Goal: Information Seeking & Learning: Compare options

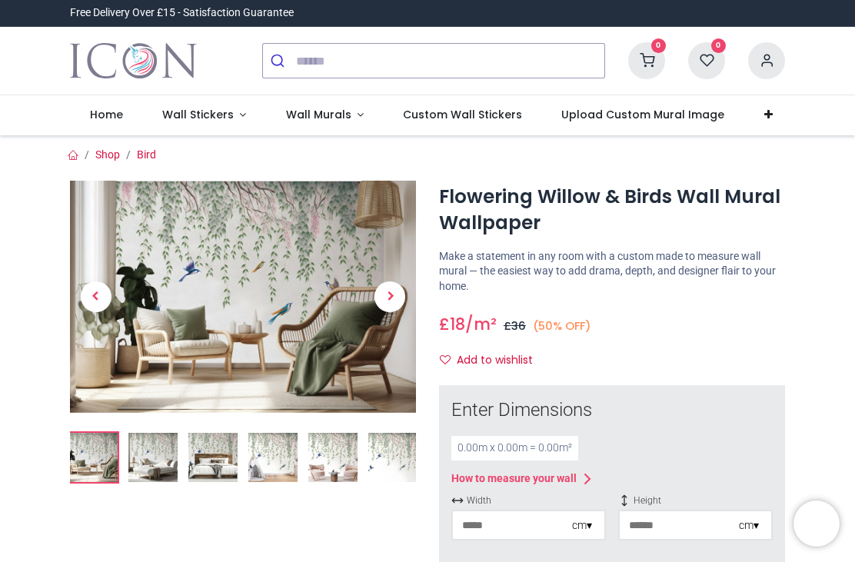
click at [385, 437] on img at bounding box center [392, 457] width 49 height 49
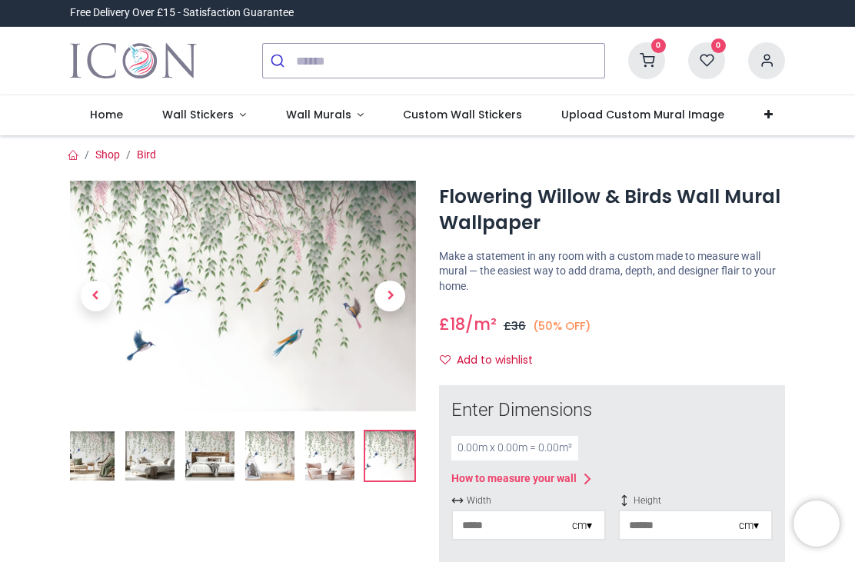
click at [285, 363] on img at bounding box center [243, 296] width 346 height 231
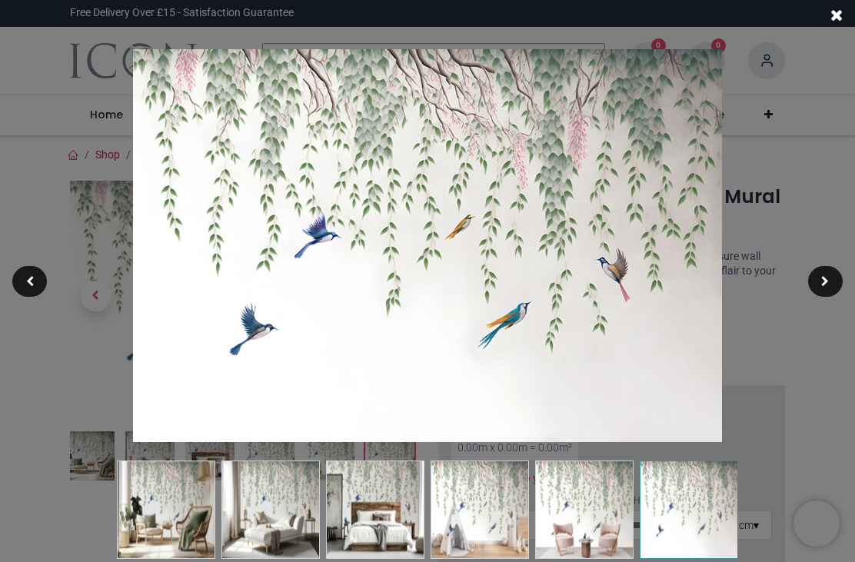
click at [794, 116] on div at bounding box center [427, 281] width 855 height 562
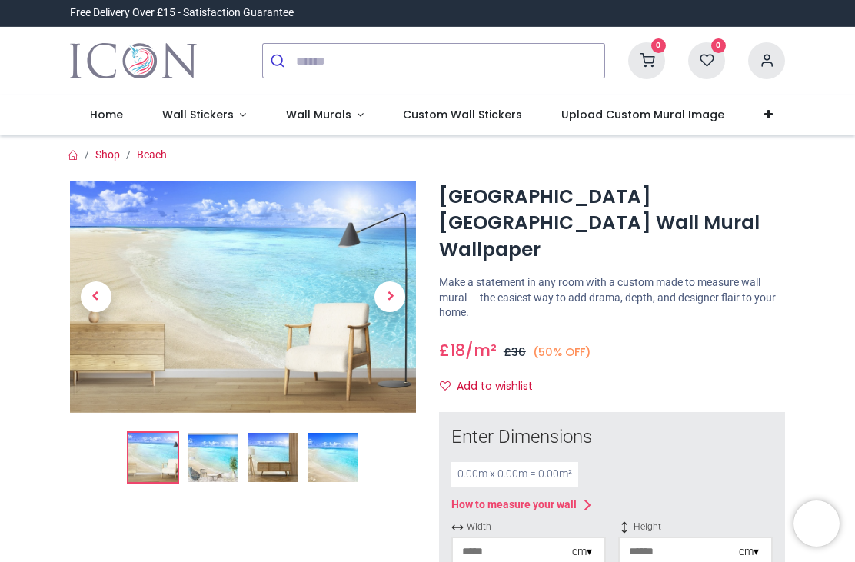
click at [214, 388] on img at bounding box center [243, 296] width 346 height 231
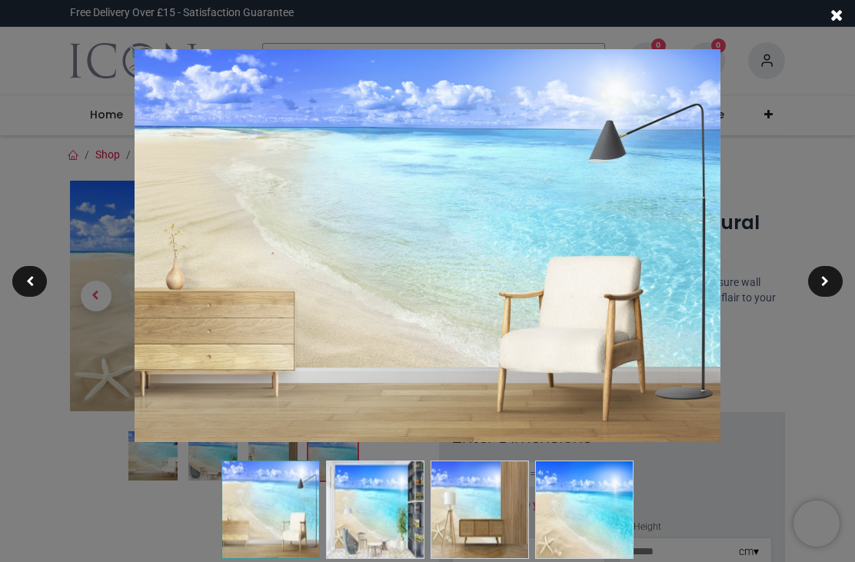
click at [788, 174] on div at bounding box center [427, 281] width 855 height 562
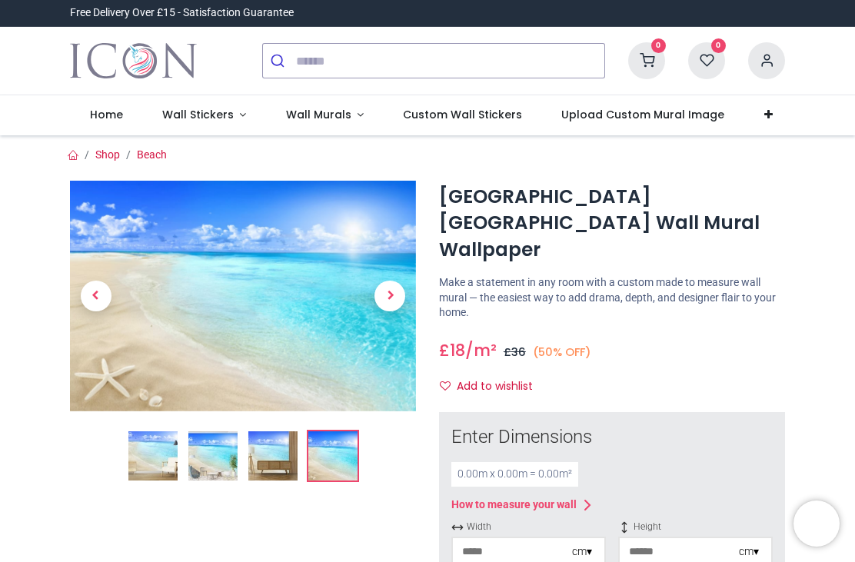
click at [301, 111] on span "Wall Murals" at bounding box center [318, 114] width 65 height 15
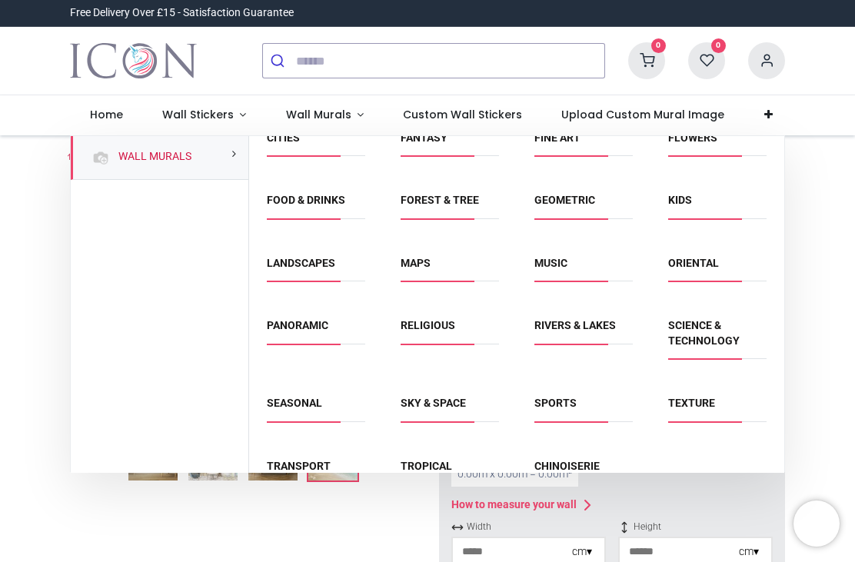
scroll to position [83, 0]
click at [686, 404] on link "Texture" at bounding box center [691, 403] width 47 height 12
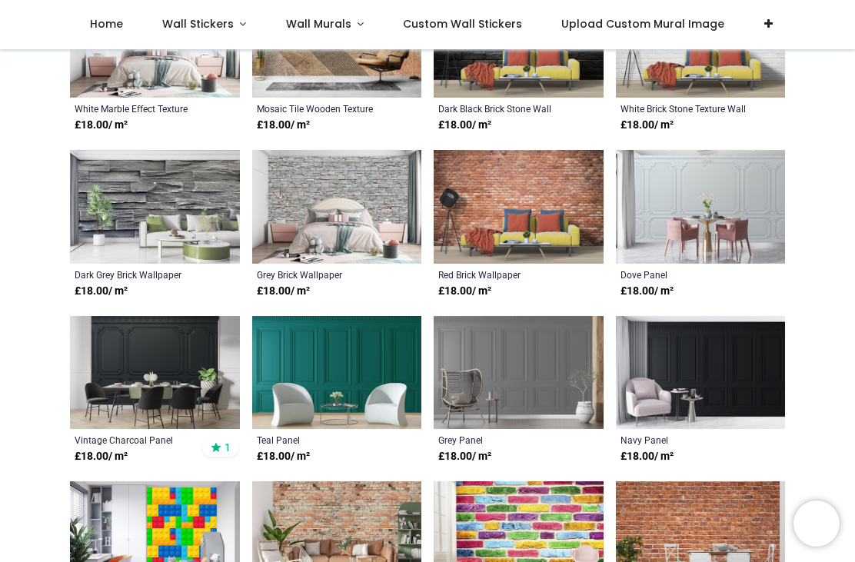
scroll to position [524, 0]
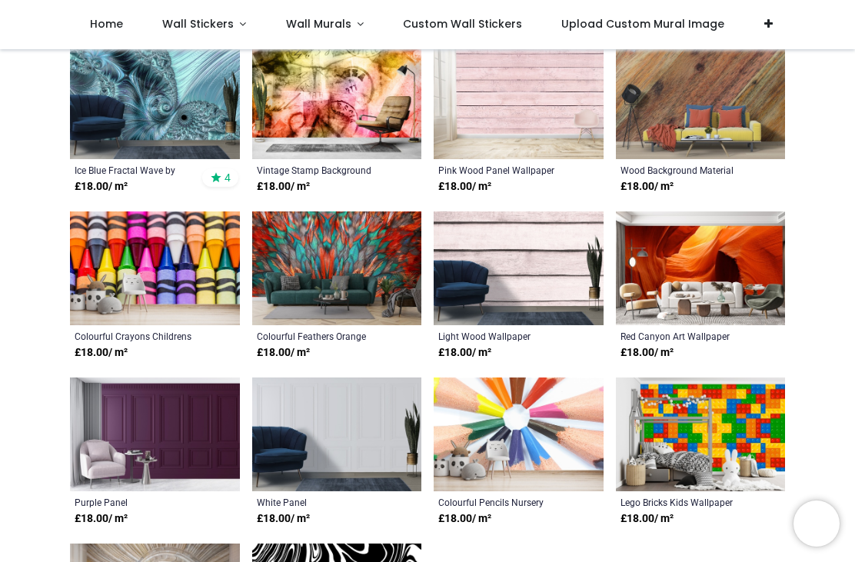
scroll to position [1291, 0]
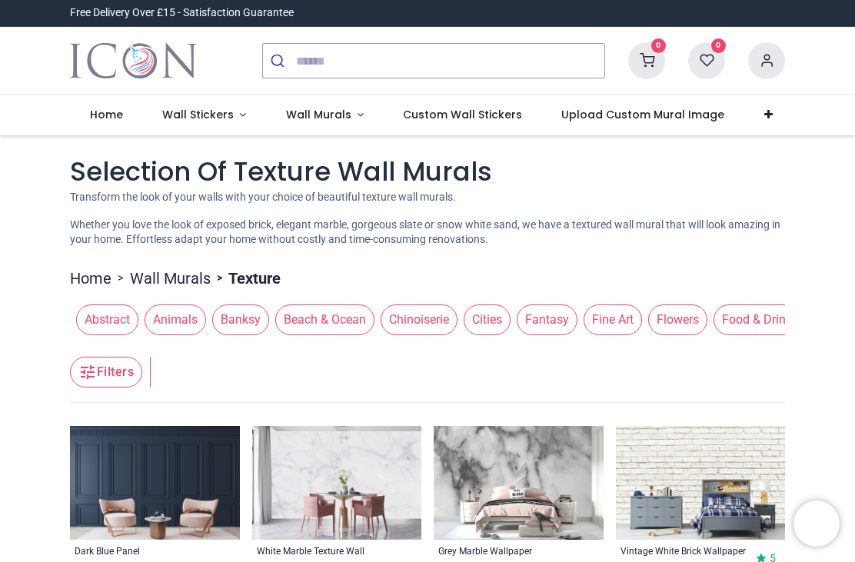
click at [171, 119] on span "Wall Stickers" at bounding box center [197, 114] width 71 height 15
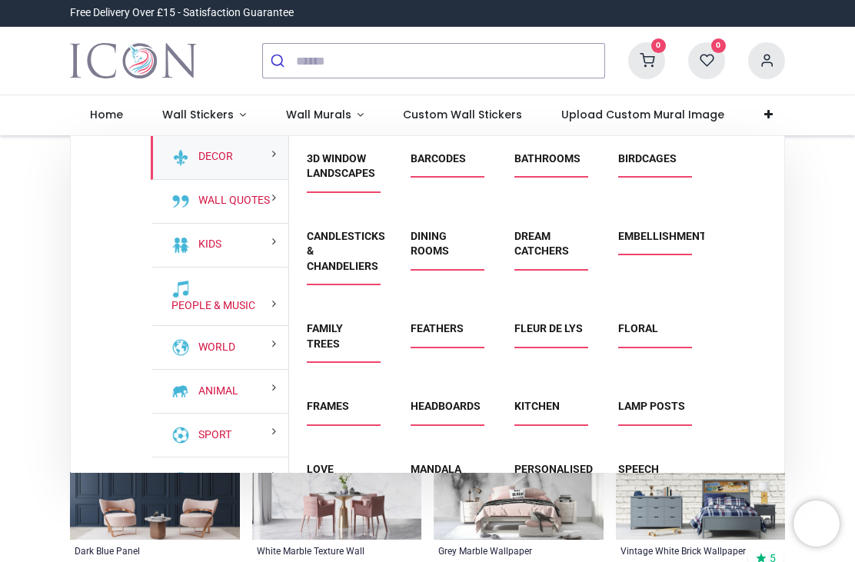
click at [339, 116] on span "Wall Murals" at bounding box center [318, 114] width 65 height 15
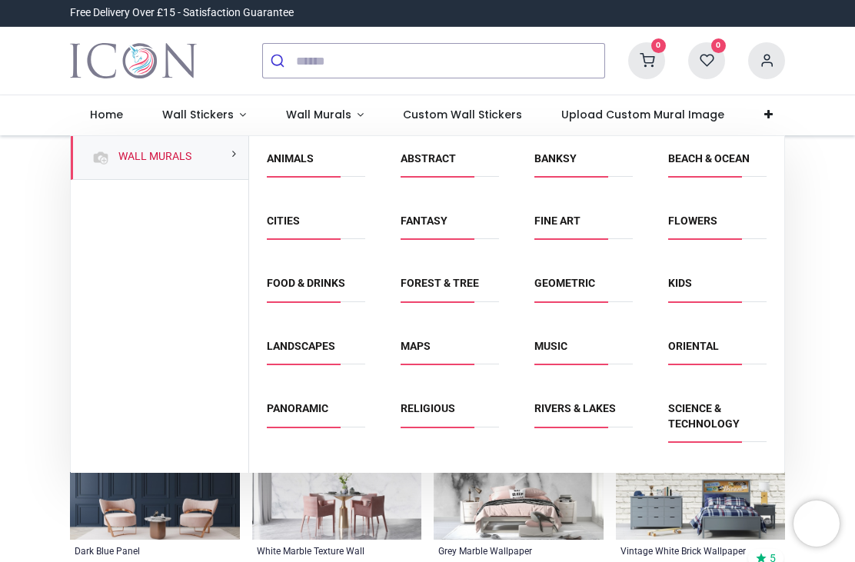
click at [437, 398] on li "Religious" at bounding box center [449, 415] width 111 height 35
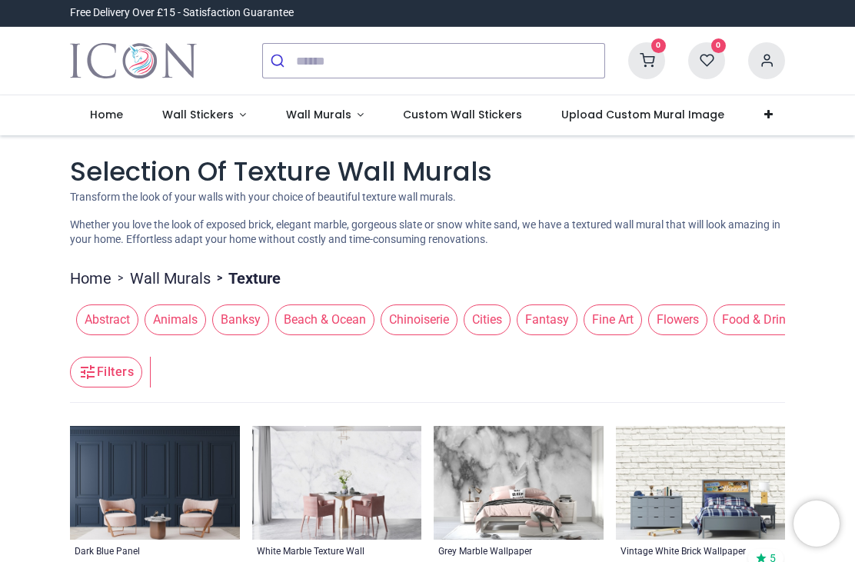
click at [339, 118] on span "Wall Murals" at bounding box center [318, 114] width 65 height 15
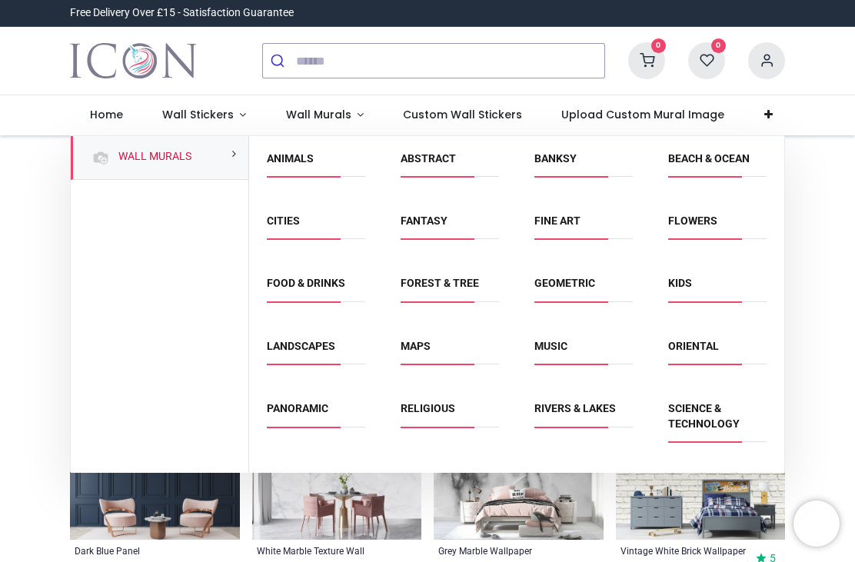
click at [450, 412] on link "Religious" at bounding box center [427, 408] width 55 height 12
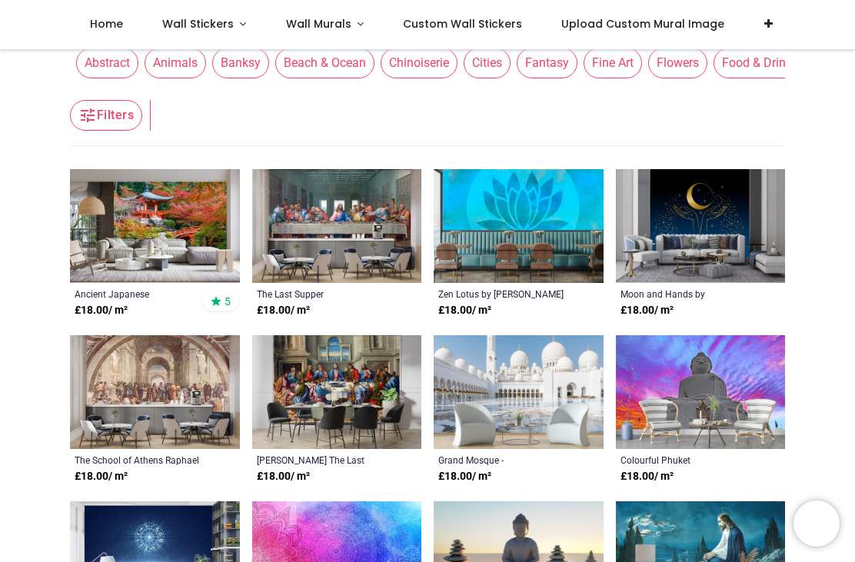
scroll to position [194, 0]
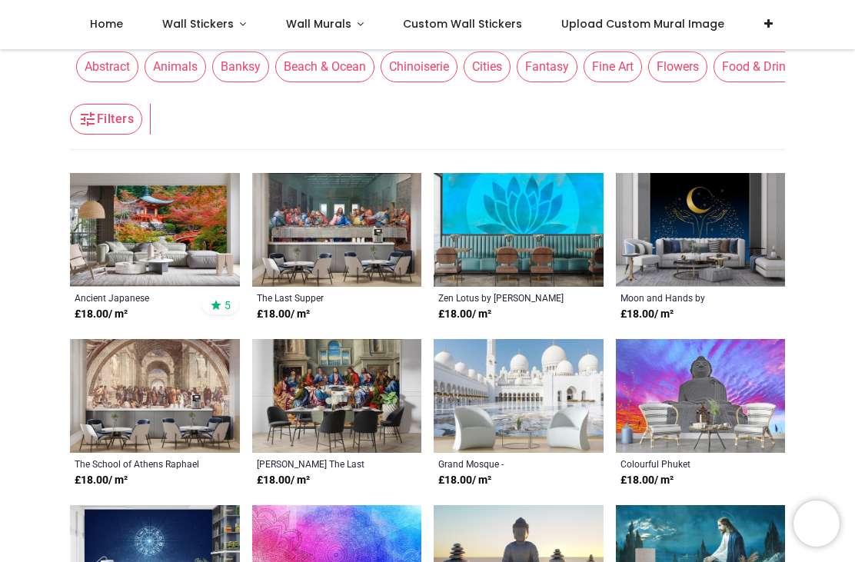
click at [530, 239] on img at bounding box center [519, 230] width 170 height 114
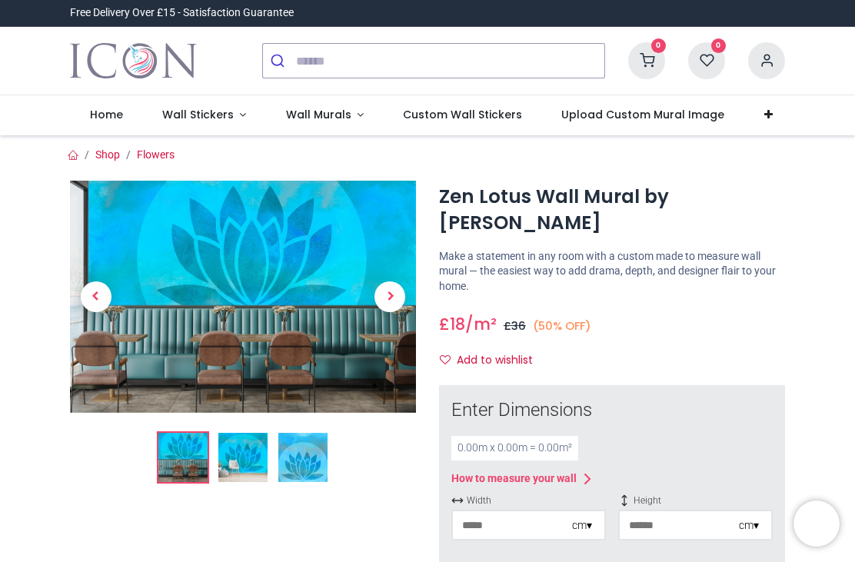
click at [304, 464] on img at bounding box center [302, 457] width 49 height 49
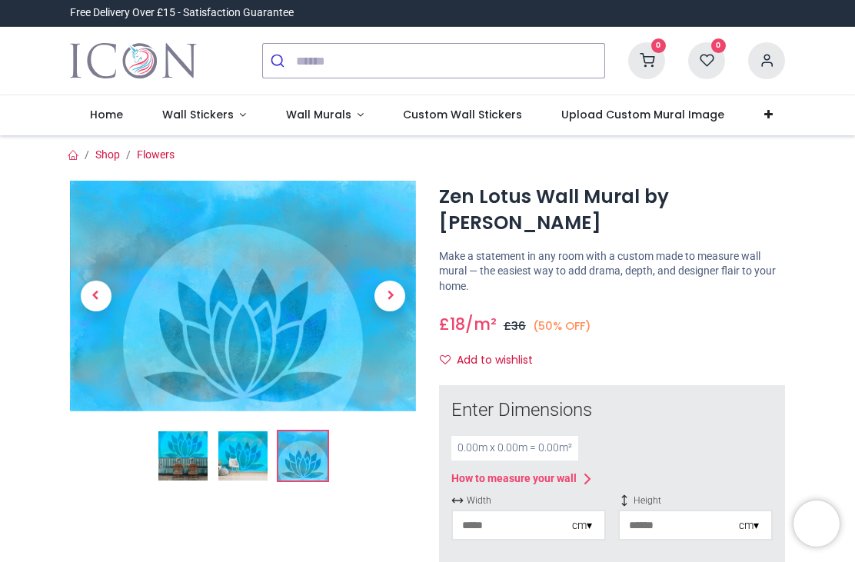
click at [249, 457] on img at bounding box center [242, 455] width 49 height 49
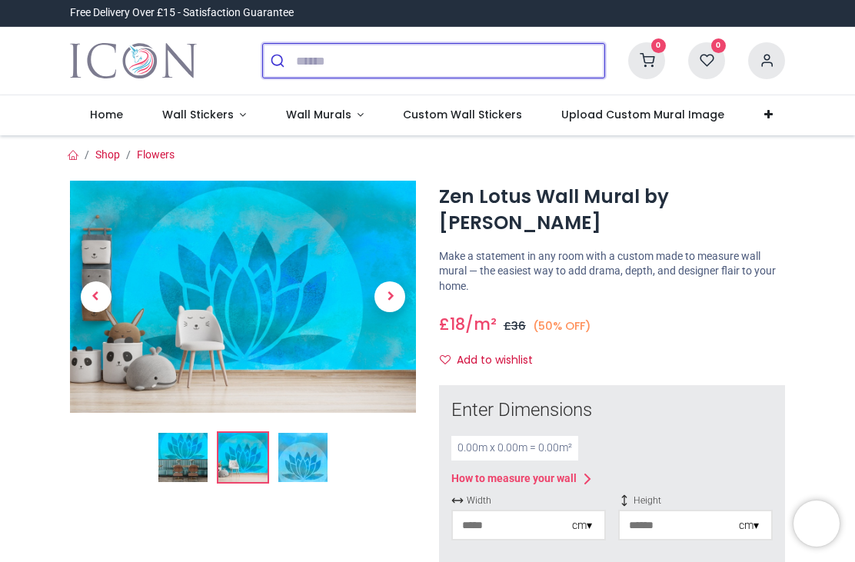
click at [297, 64] on input "search" at bounding box center [450, 61] width 308 height 34
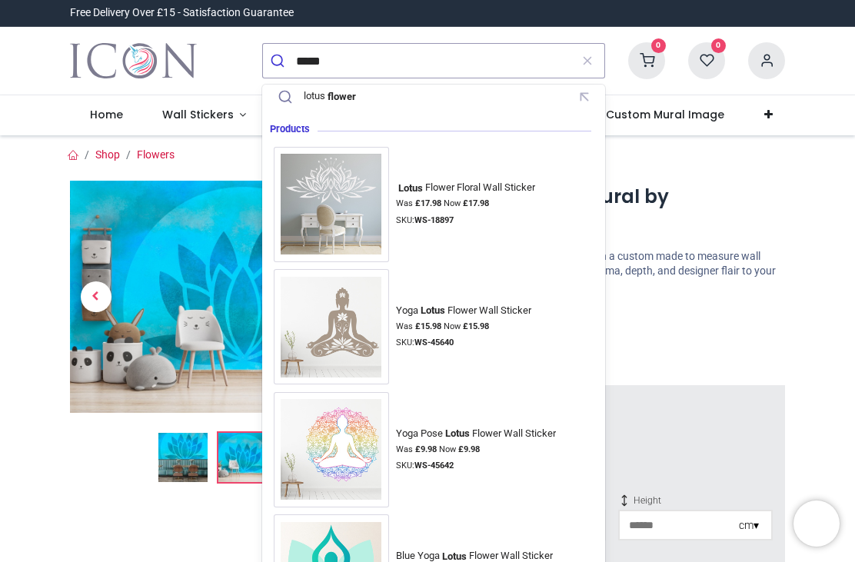
scroll to position [52, 0]
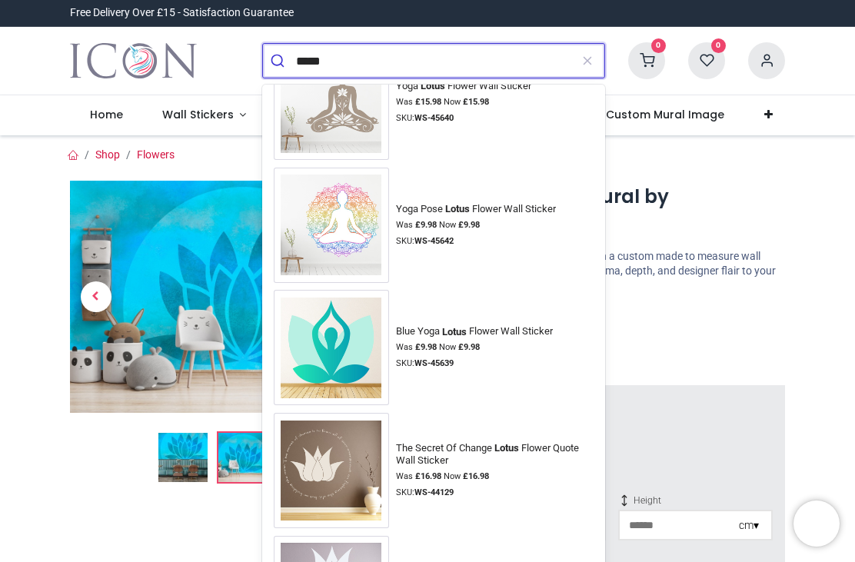
click at [303, 51] on input "*****" at bounding box center [433, 61] width 274 height 34
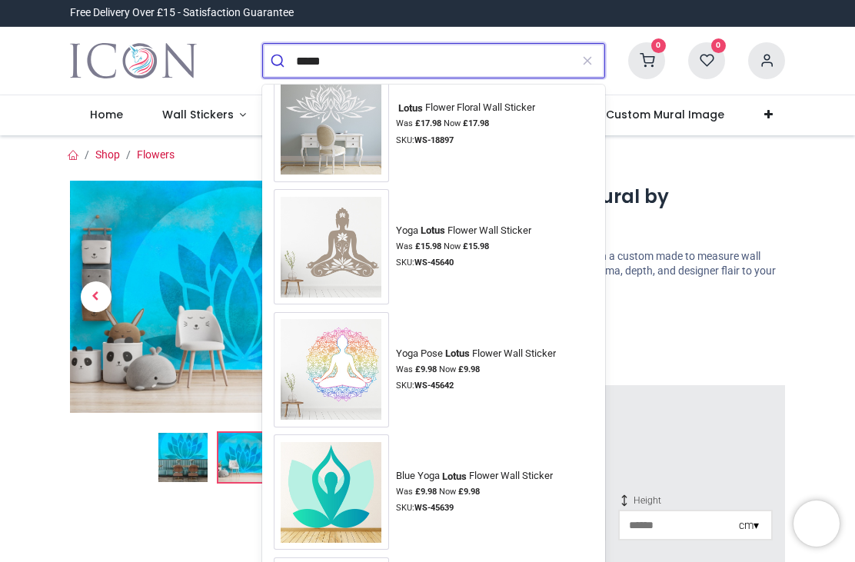
click at [311, 63] on input "*****" at bounding box center [433, 61] width 274 height 34
click at [304, 61] on input "*****" at bounding box center [433, 61] width 274 height 34
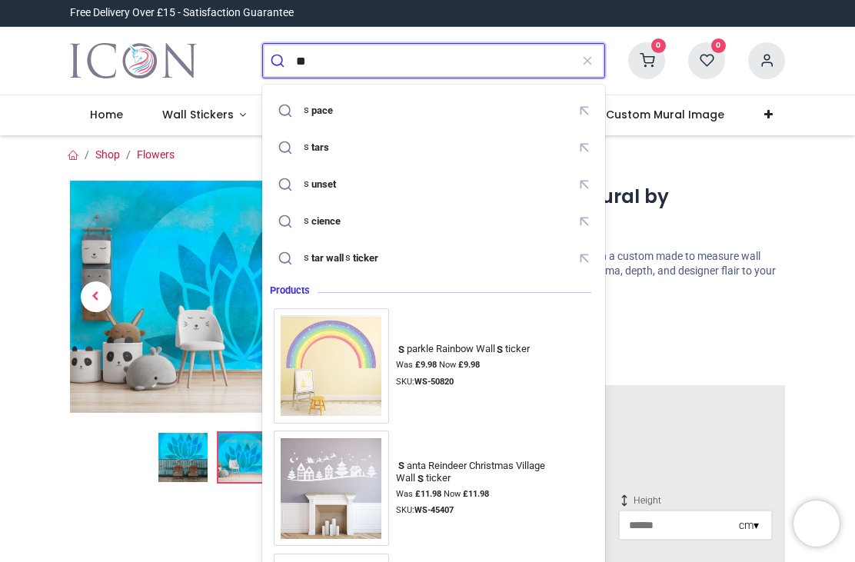
scroll to position [0, 0]
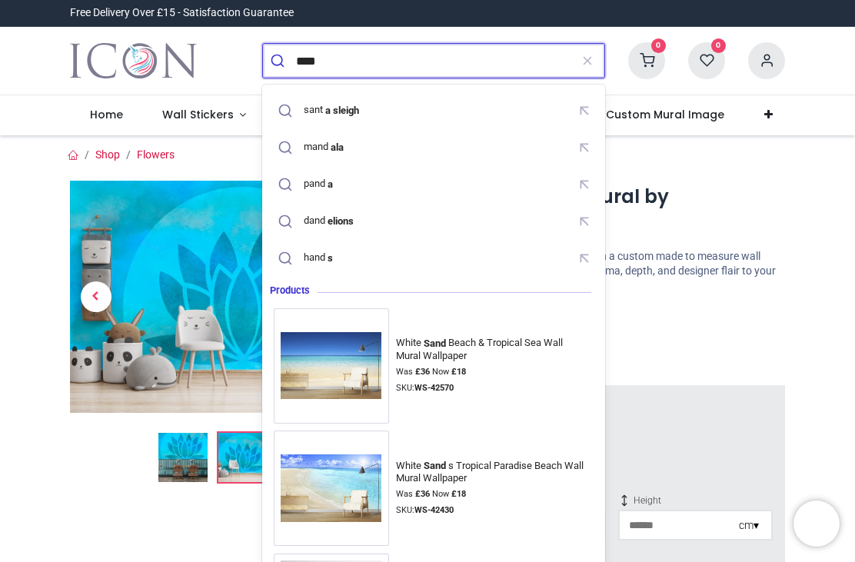
type input "****"
click at [279, 61] on button "submit" at bounding box center [279, 61] width 33 height 34
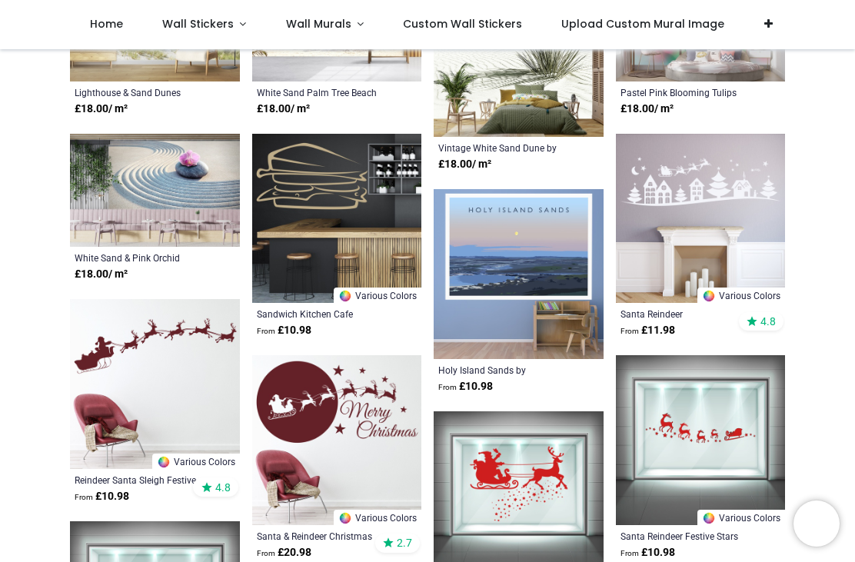
scroll to position [428, 0]
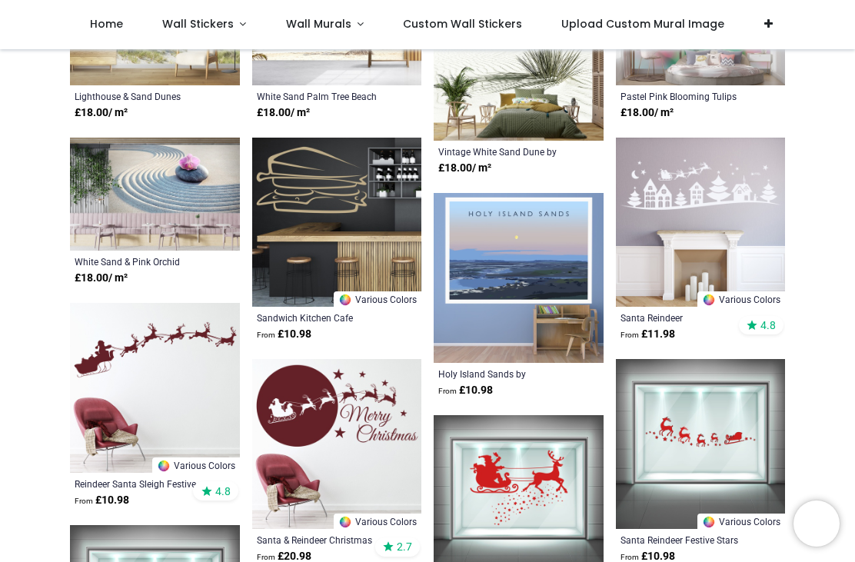
click at [126, 221] on img at bounding box center [155, 195] width 170 height 114
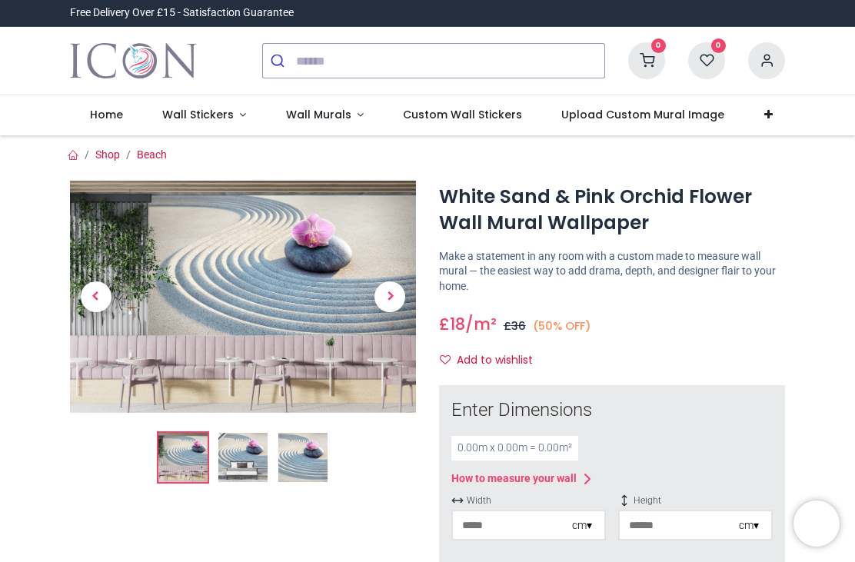
click at [297, 472] on img at bounding box center [302, 457] width 49 height 49
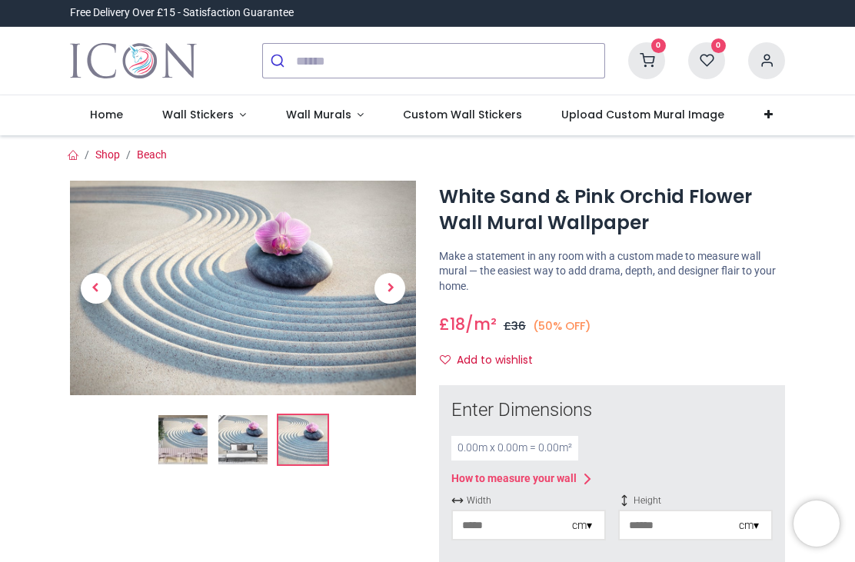
click at [264, 436] on img at bounding box center [242, 439] width 49 height 49
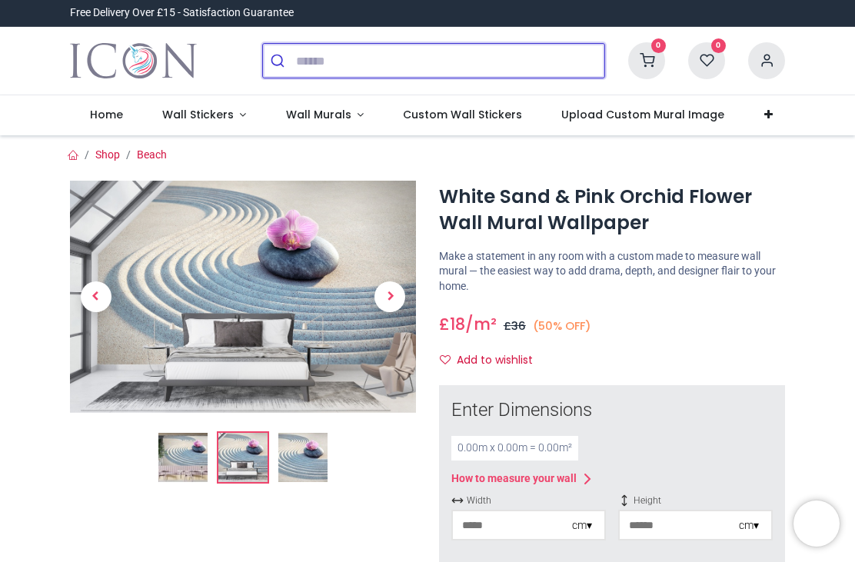
click at [296, 68] on input "search" at bounding box center [450, 61] width 308 height 34
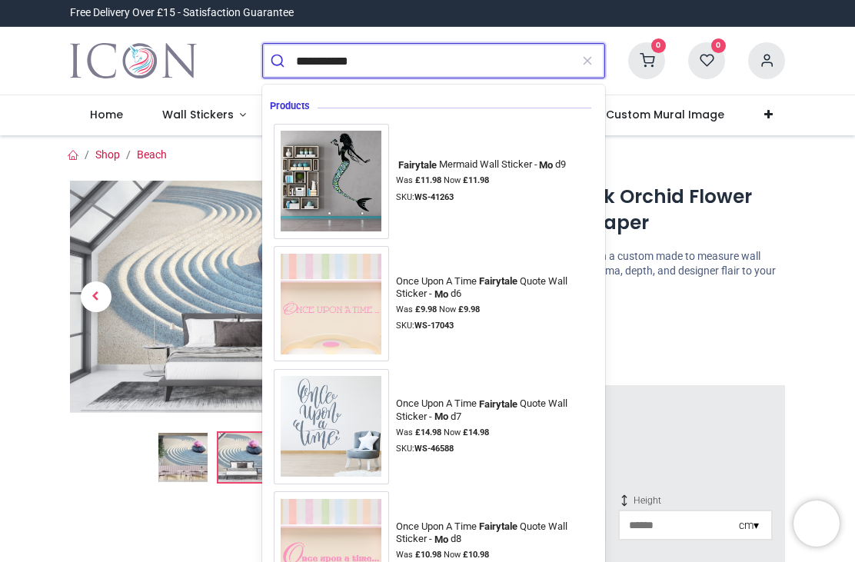
type input "**********"
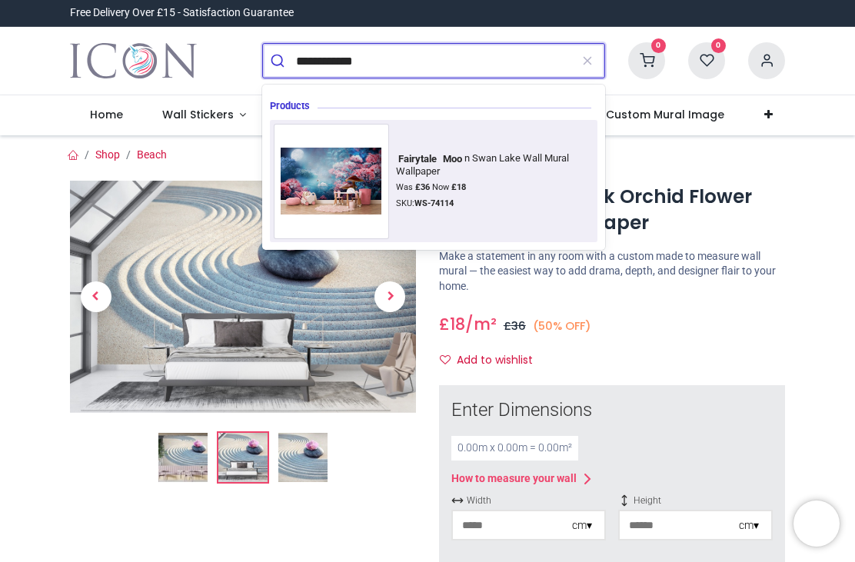
click at [304, 183] on img at bounding box center [331, 181] width 115 height 82
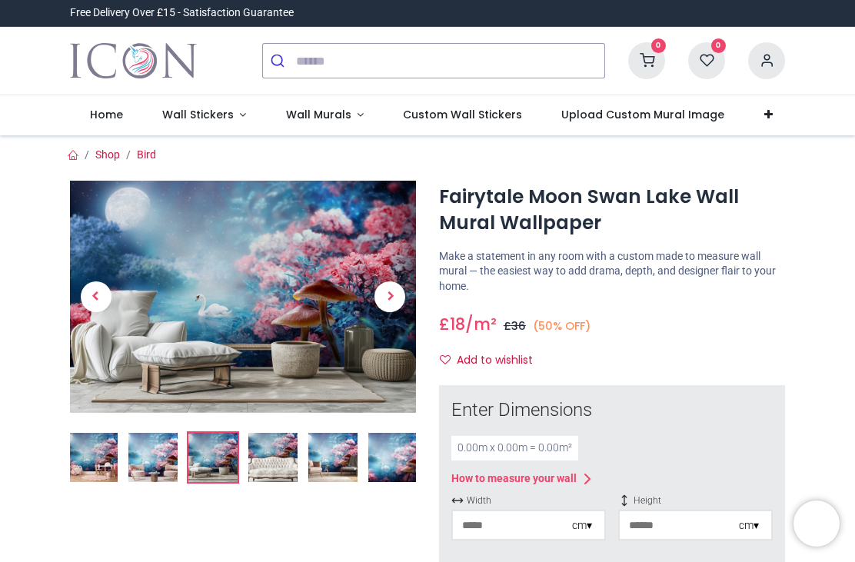
click at [380, 470] on img at bounding box center [392, 457] width 49 height 49
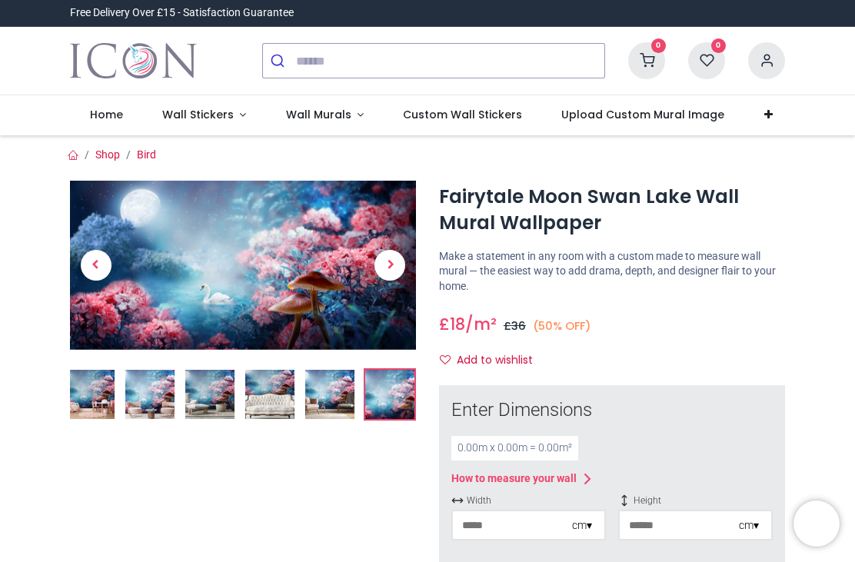
click at [187, 256] on img at bounding box center [243, 265] width 346 height 169
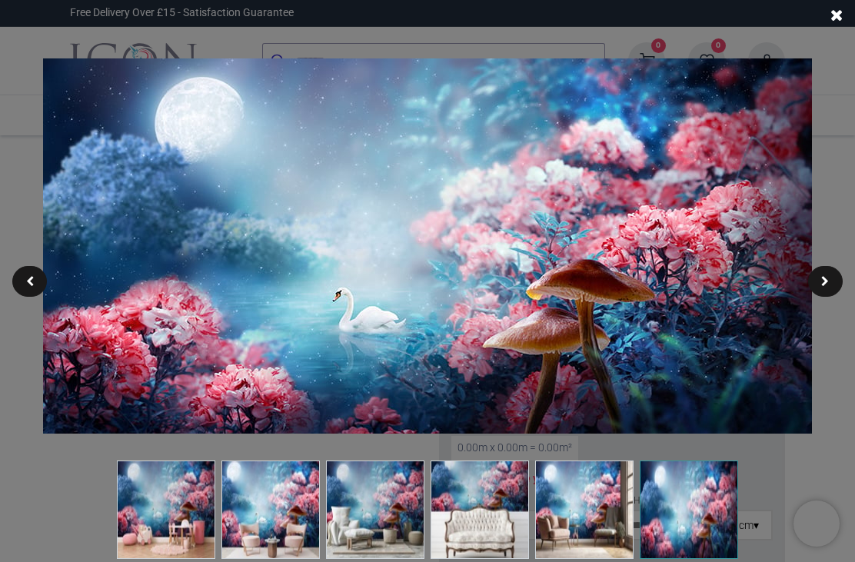
click at [463, 531] on img at bounding box center [479, 509] width 98 height 98
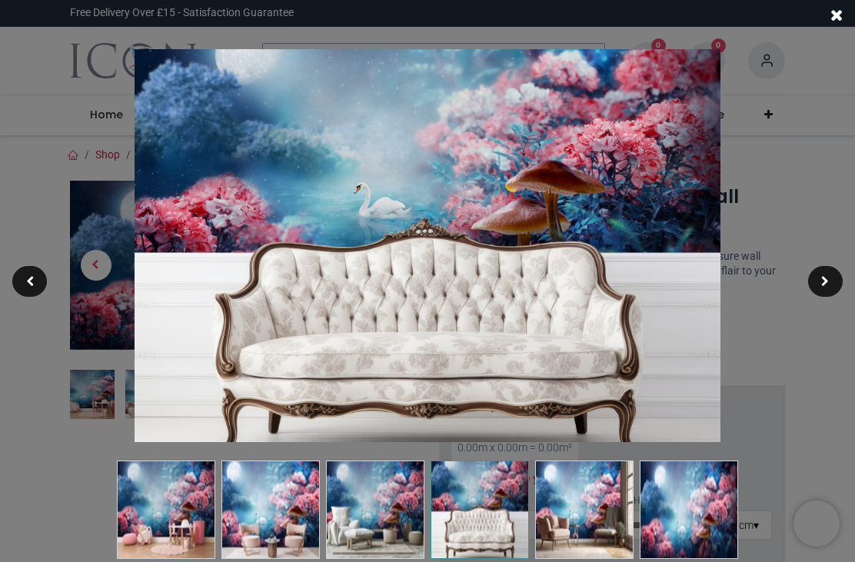
click at [368, 524] on img at bounding box center [375, 509] width 98 height 98
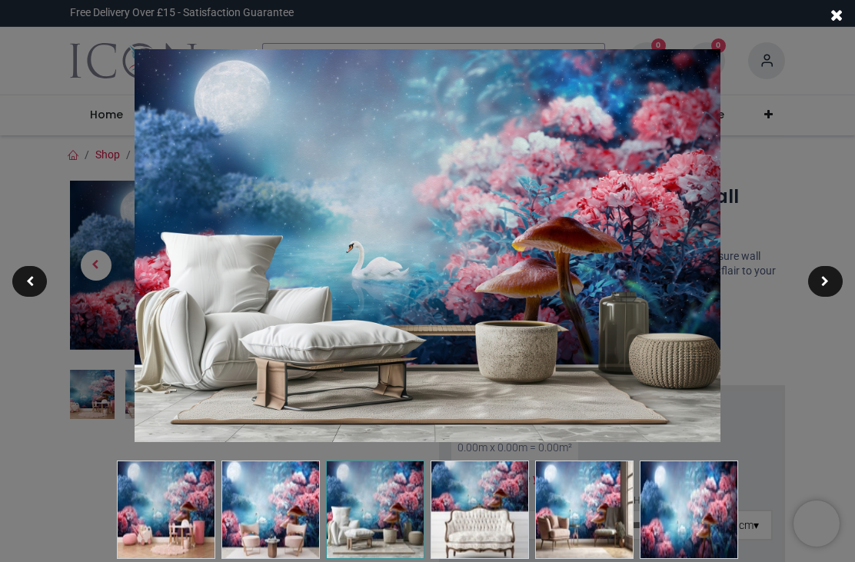
click at [22, 458] on div at bounding box center [427, 281] width 855 height 562
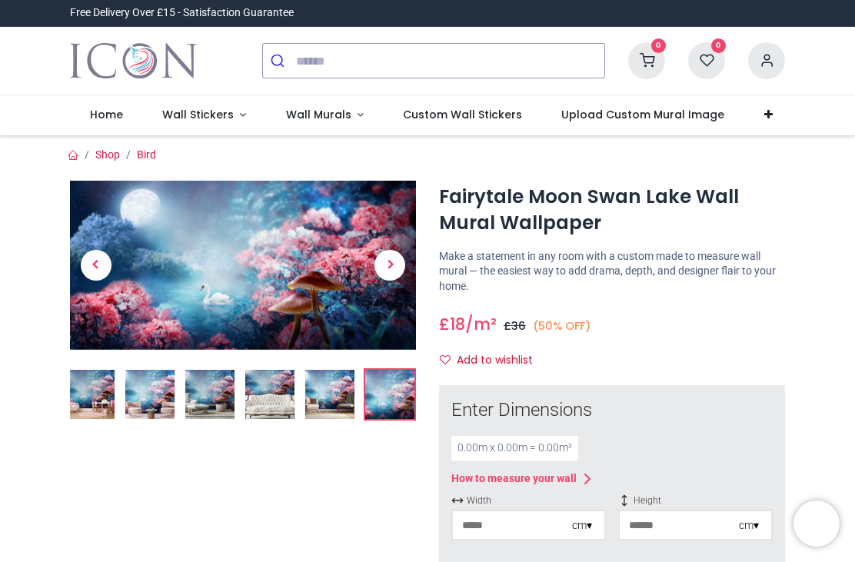
click at [96, 254] on span "Previous" at bounding box center [96, 265] width 31 height 31
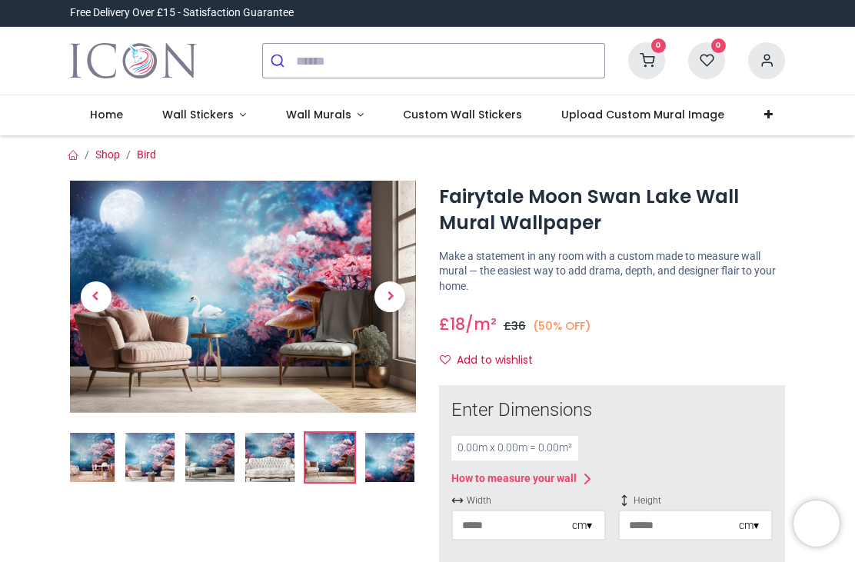
click at [96, 289] on span "Previous" at bounding box center [96, 296] width 31 height 31
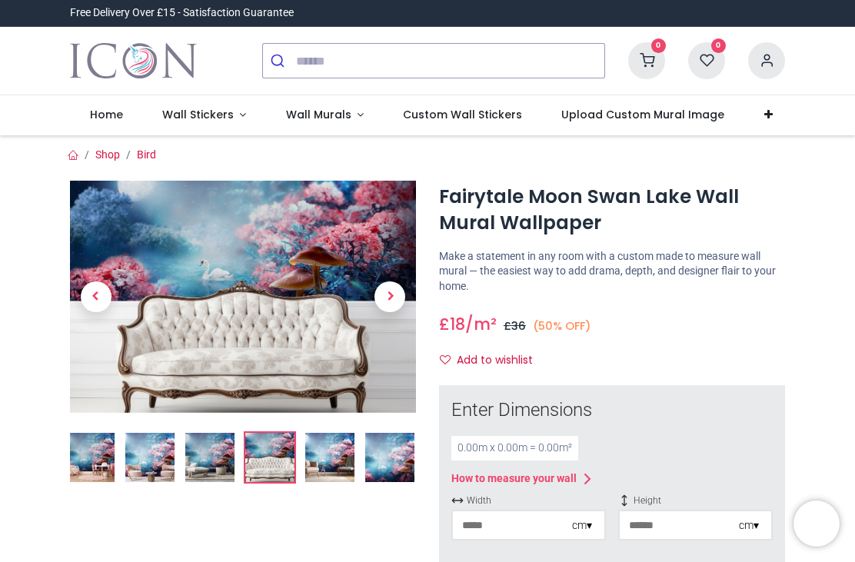
click at [94, 290] on span "Previous" at bounding box center [96, 296] width 31 height 31
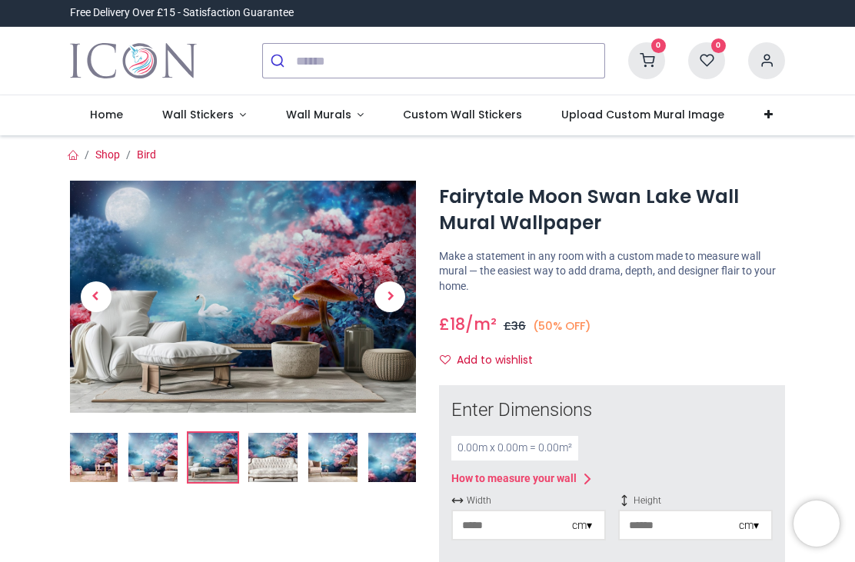
click at [290, 116] on span "Wall Murals" at bounding box center [318, 114] width 65 height 15
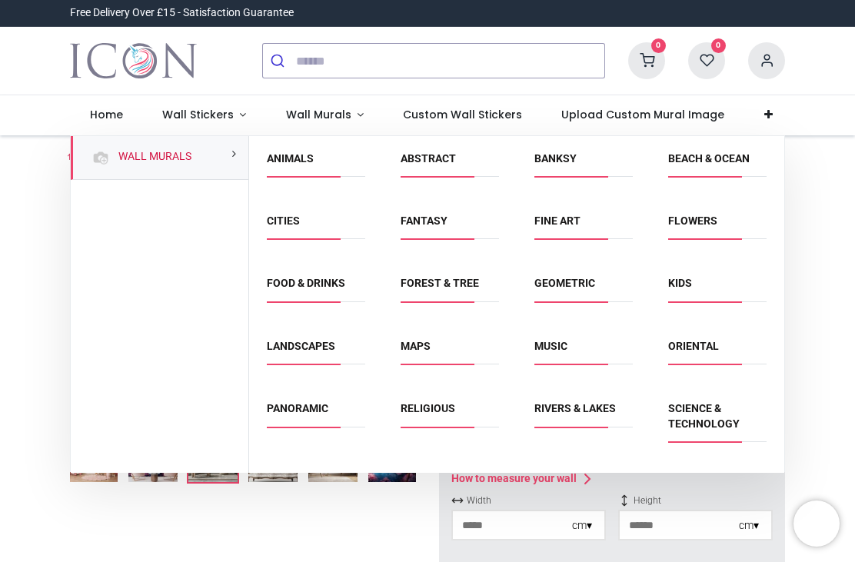
click at [416, 221] on link "Fantasy" at bounding box center [423, 220] width 47 height 12
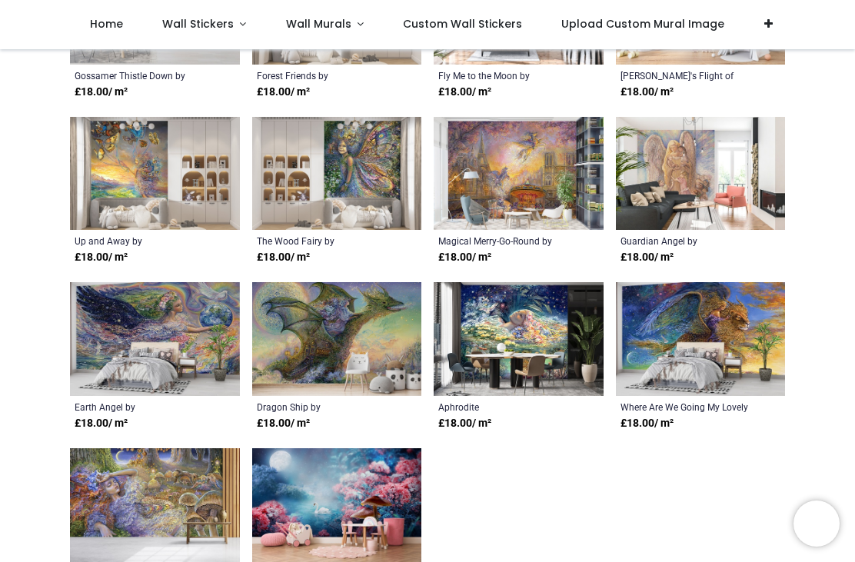
scroll to position [869, 0]
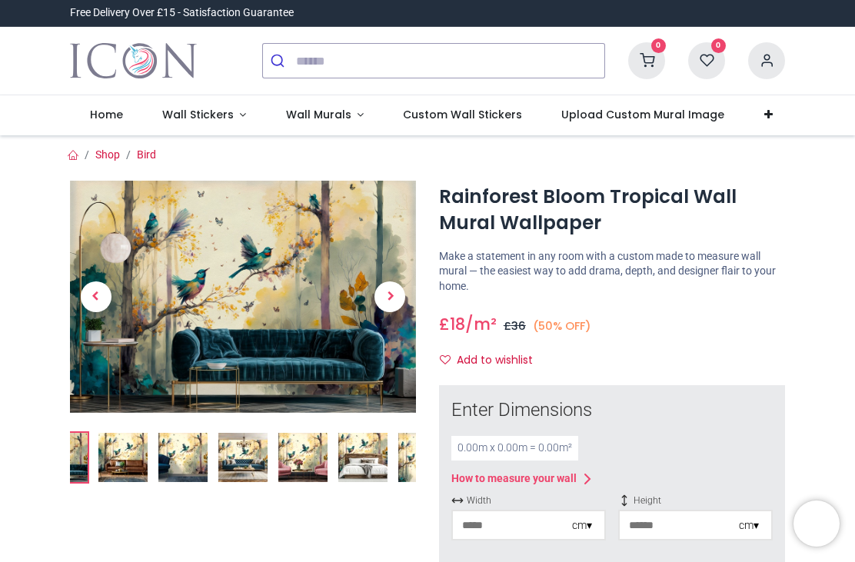
click at [301, 445] on img at bounding box center [302, 457] width 49 height 49
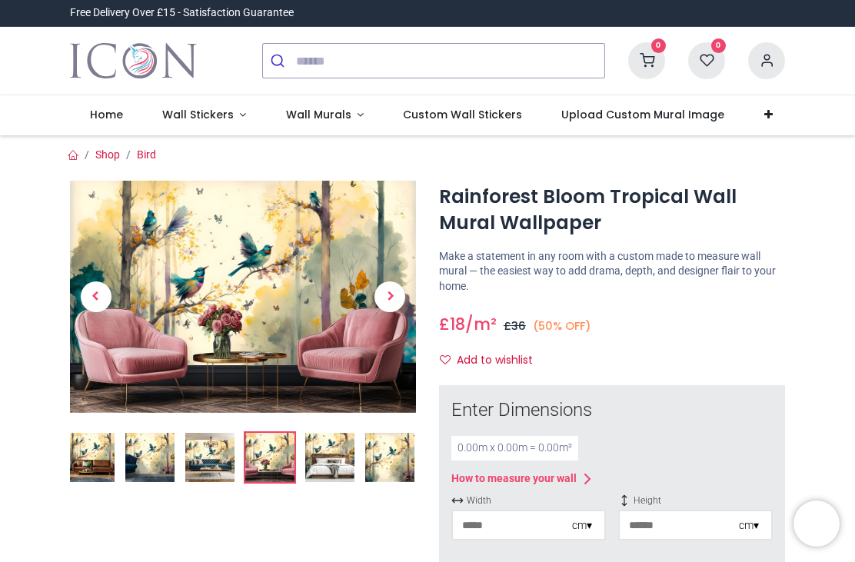
click at [374, 464] on img at bounding box center [389, 457] width 49 height 49
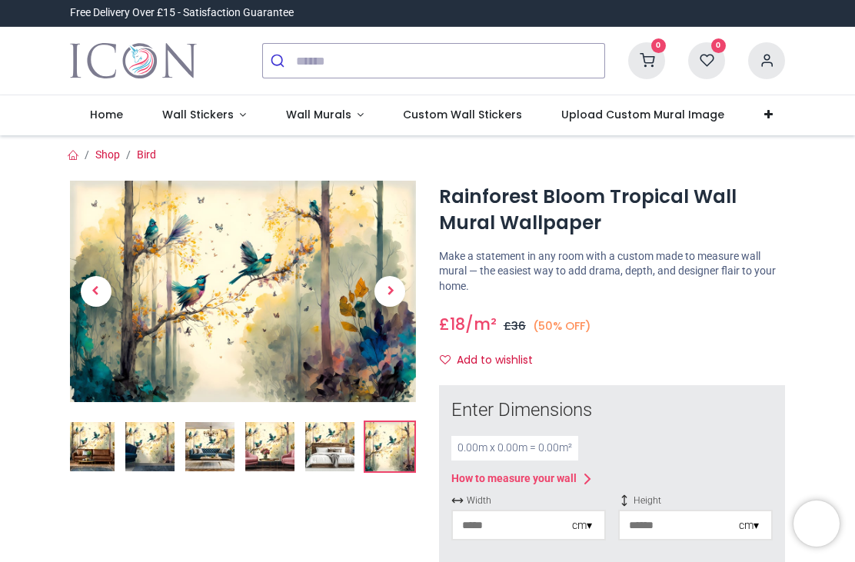
click at [168, 356] on img at bounding box center [243, 291] width 346 height 221
